Goal: Transaction & Acquisition: Subscribe to service/newsletter

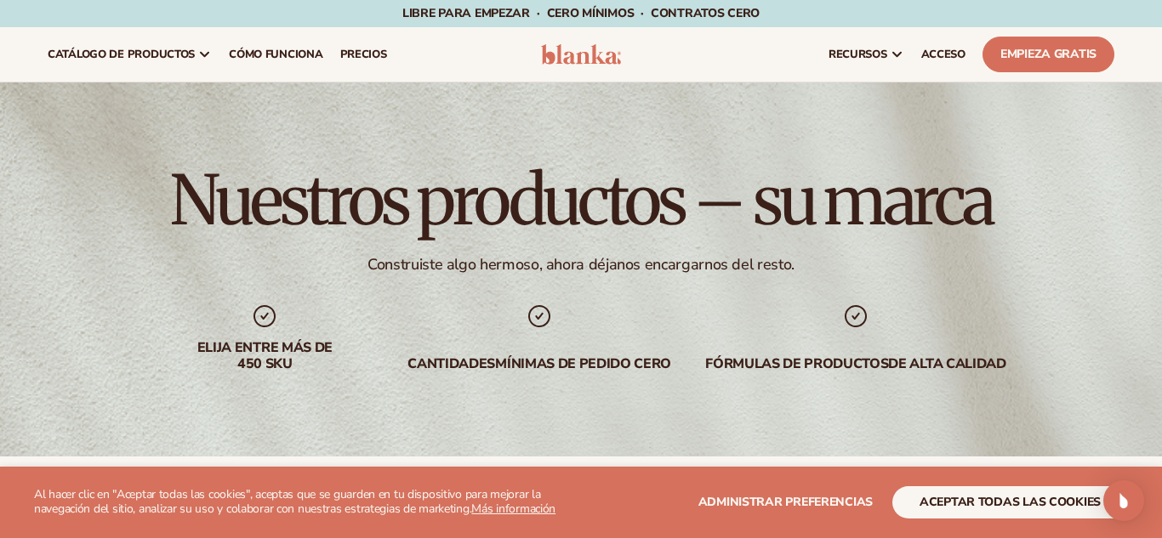
scroll to position [600, 0]
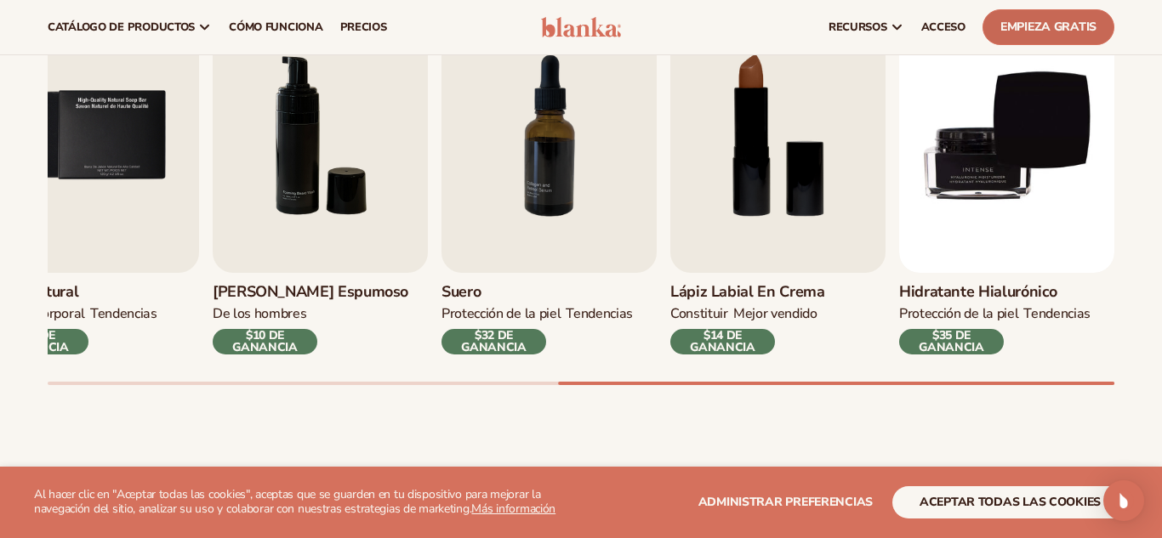
click at [1071, 32] on font "Empieza gratis" at bounding box center [1048, 27] width 96 height 16
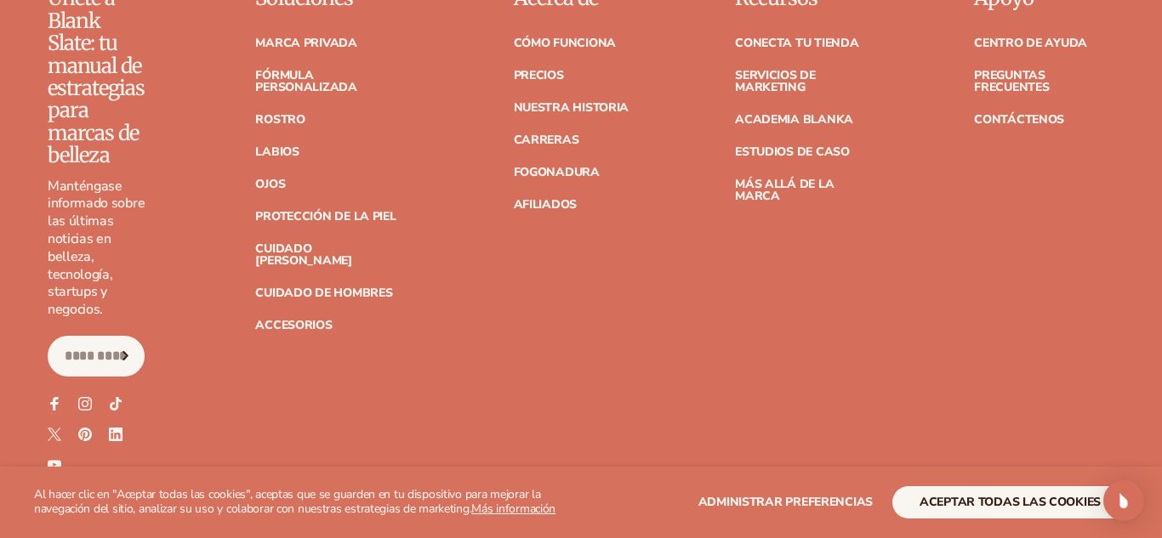
scroll to position [6952, 0]
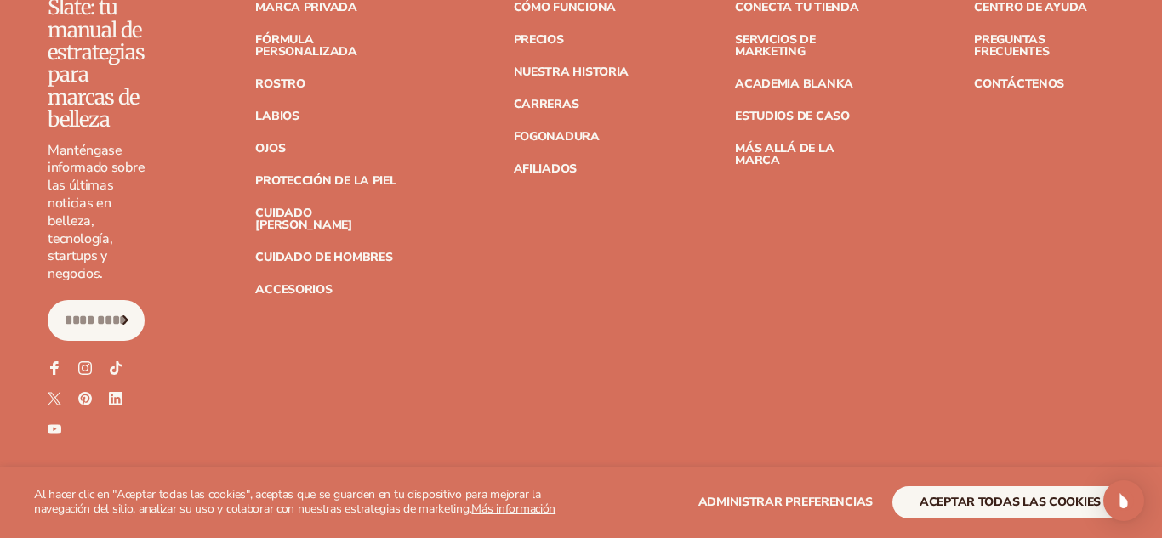
click at [122, 316] on icon "Suscribir" at bounding box center [125, 320] width 21 height 9
click at [108, 361] on icon at bounding box center [115, 368] width 14 height 14
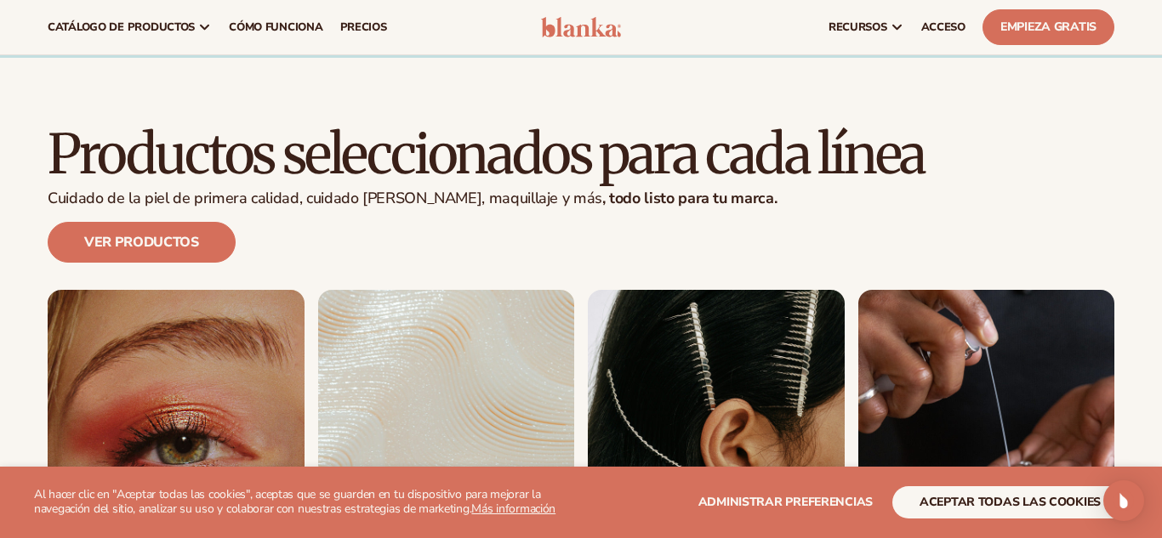
scroll to position [3196, 0]
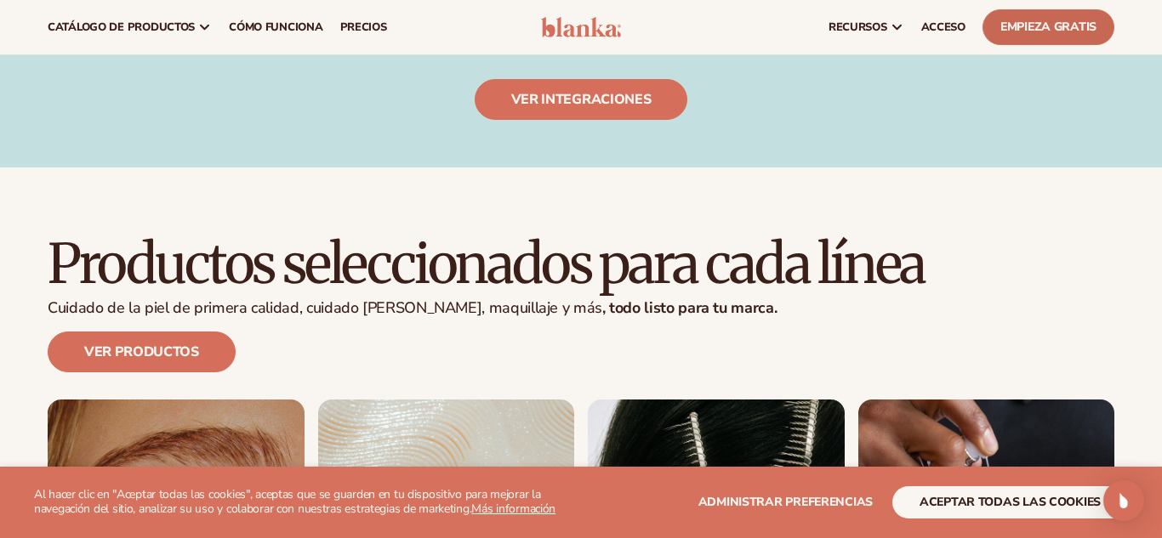
click at [1013, 22] on font "Empieza gratis" at bounding box center [1048, 27] width 96 height 16
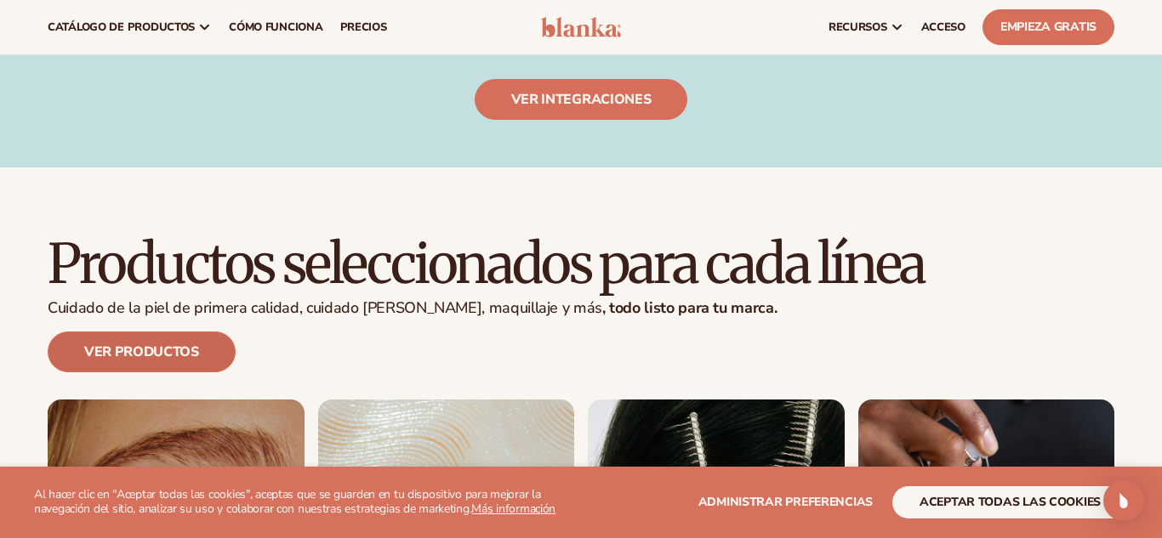
click at [111, 343] on font "Ver productos" at bounding box center [141, 352] width 115 height 19
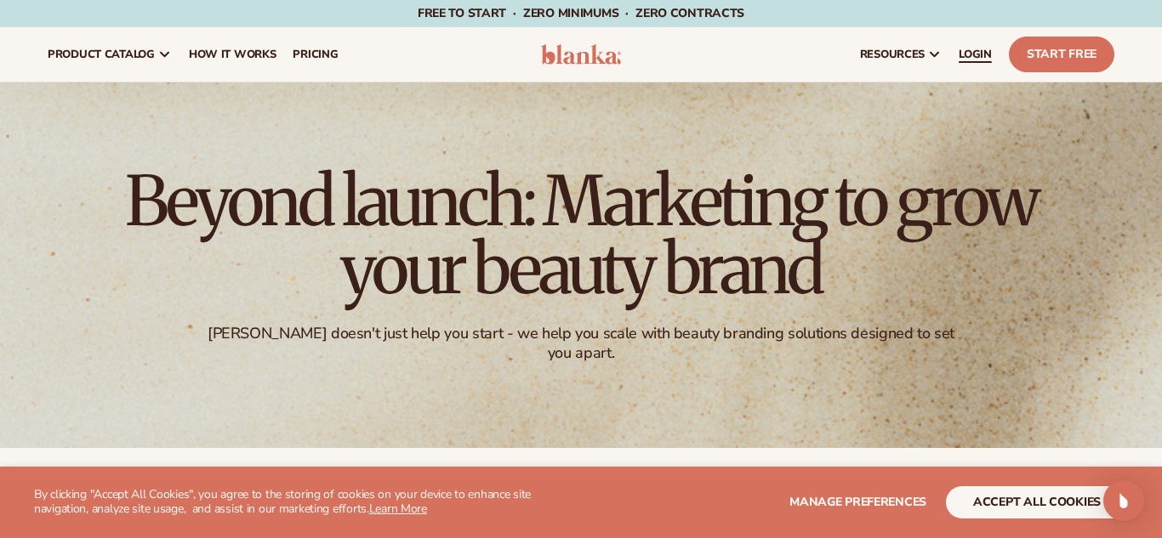
click at [971, 62] on link "LOGIN" at bounding box center [975, 54] width 50 height 54
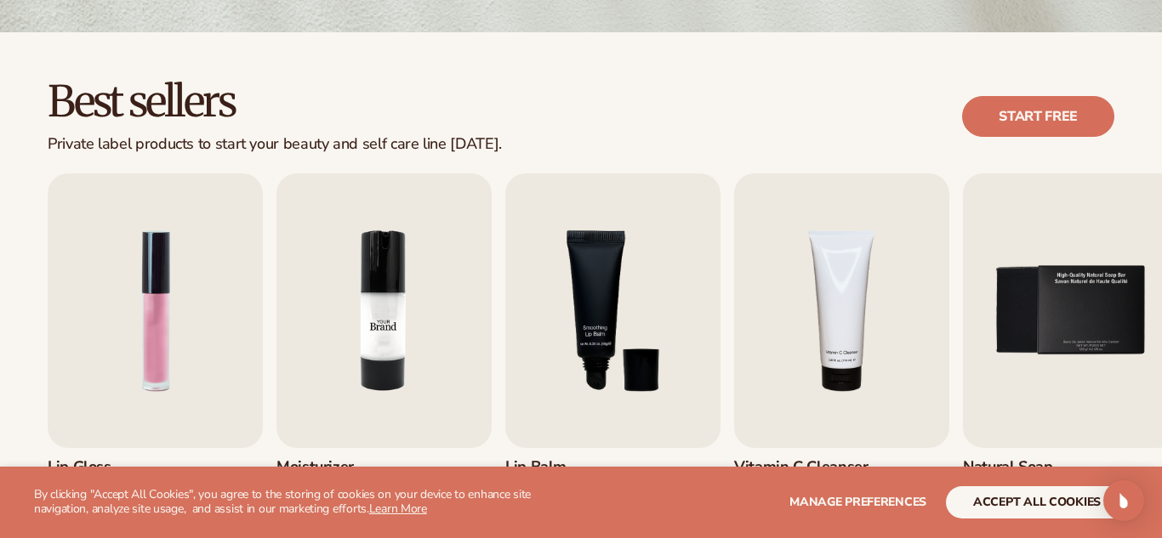
scroll to position [429, 0]
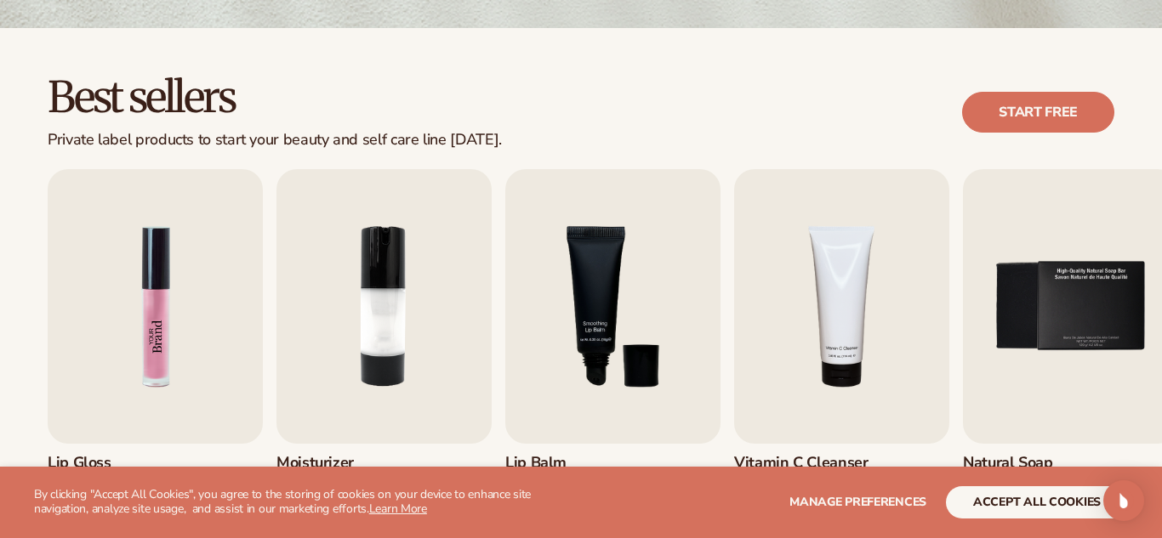
click at [182, 341] on img "1 / 9" at bounding box center [155, 306] width 215 height 275
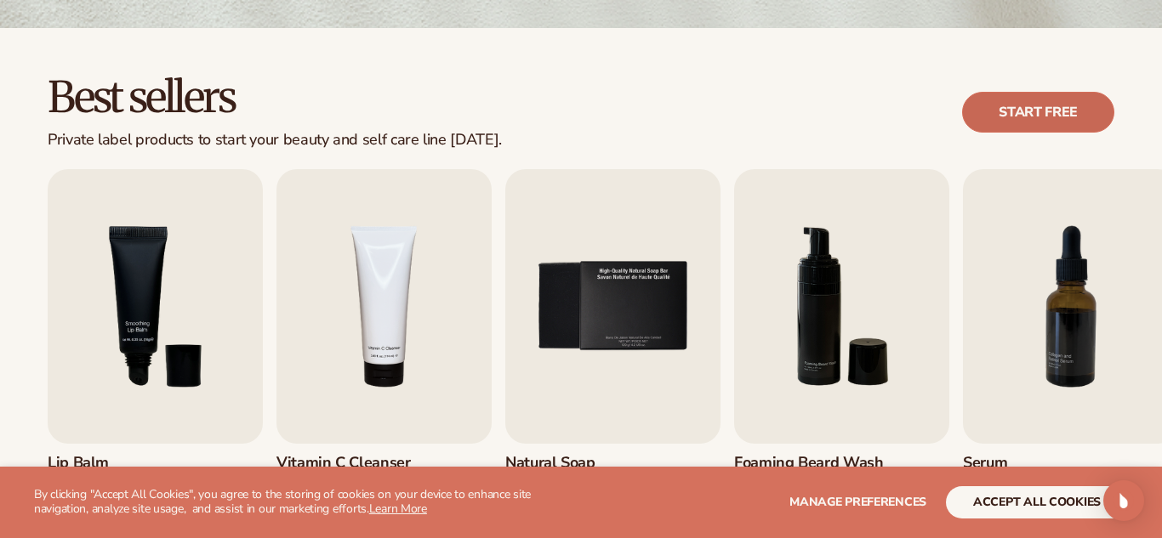
click at [1047, 111] on link "Start free" at bounding box center [1038, 112] width 152 height 41
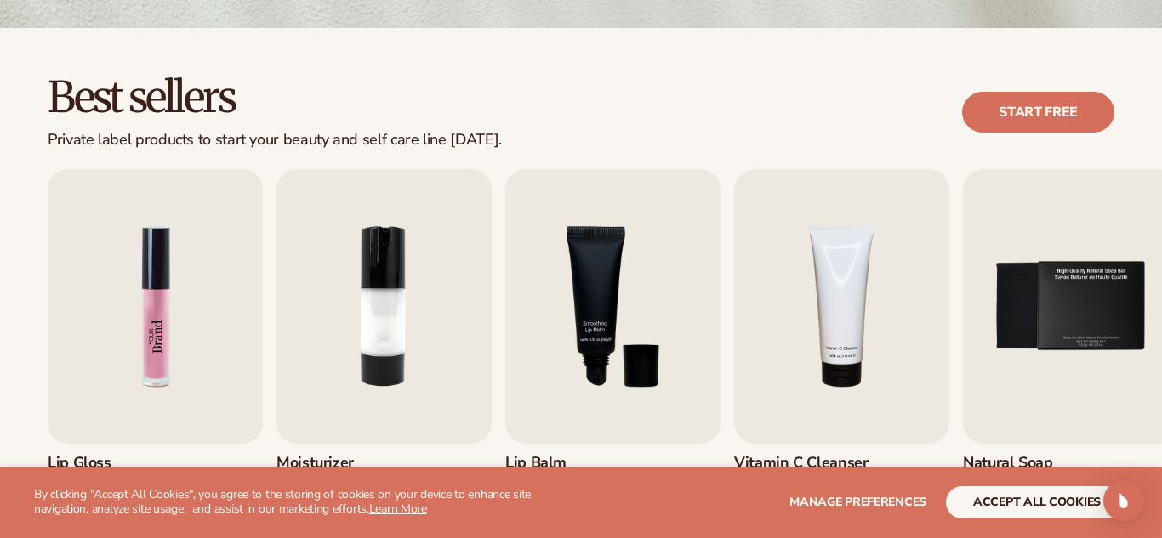
click at [168, 285] on img "1 / 9" at bounding box center [155, 306] width 215 height 275
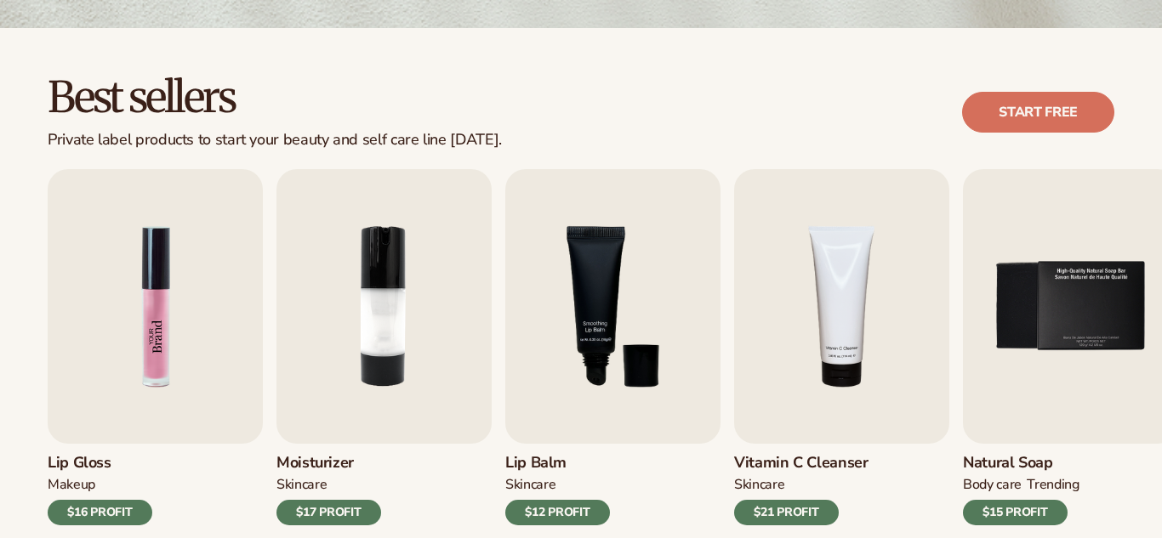
scroll to position [429, 0]
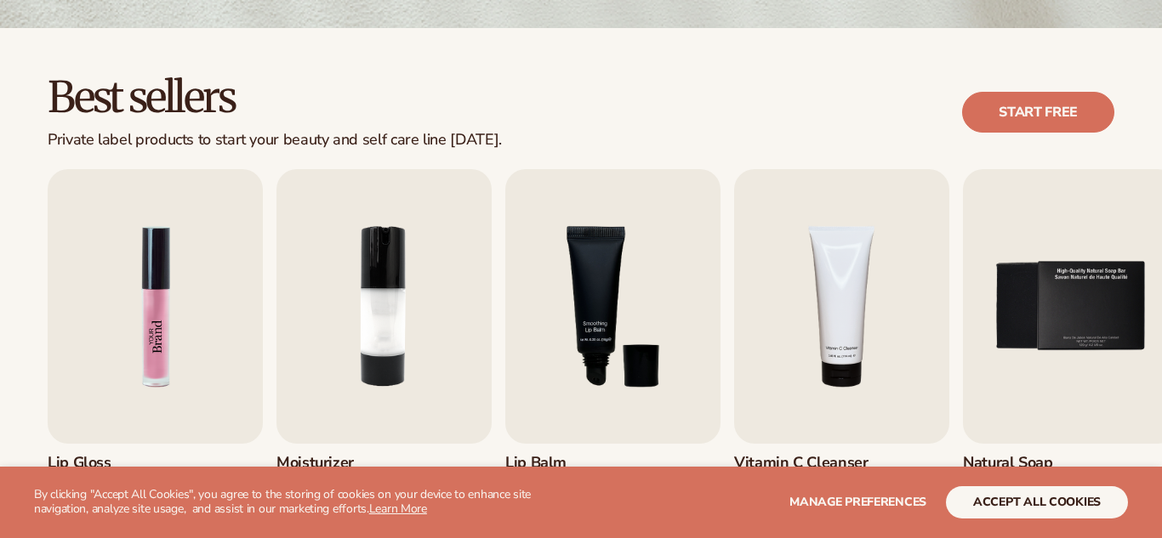
click at [156, 269] on img "1 / 9" at bounding box center [155, 306] width 215 height 275
click at [1051, 115] on link "Start free" at bounding box center [1038, 112] width 152 height 41
